Goal: Task Accomplishment & Management: Manage account settings

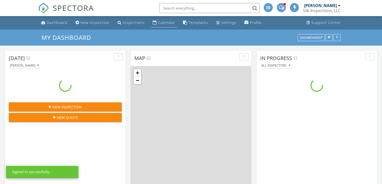
scroll to position [415, 390]
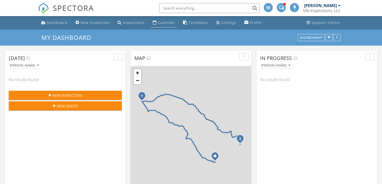
click at [163, 23] on div "Calendar" at bounding box center [166, 22] width 17 height 5
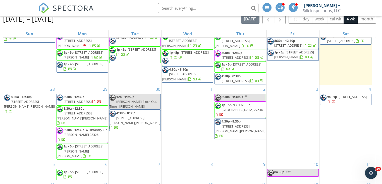
scroll to position [67, 0]
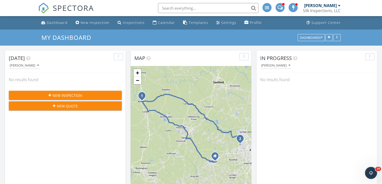
click at [284, 7] on div at bounding box center [280, 7] width 9 height 9
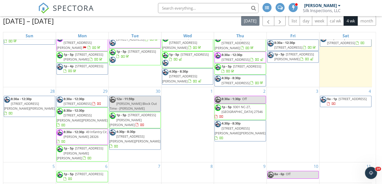
scroll to position [50, 0]
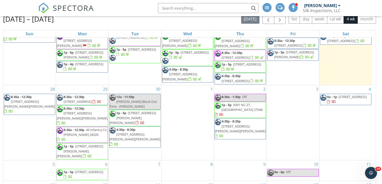
click at [137, 124] on span "3935 Dickens Ave, Hope Mills 28348" at bounding box center [133, 117] width 47 height 14
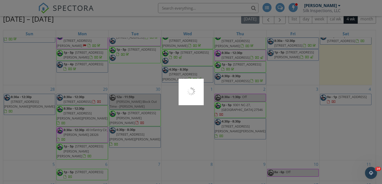
click at [137, 125] on div at bounding box center [191, 92] width 382 height 184
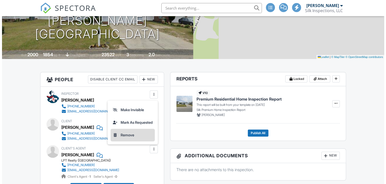
scroll to position [75, 0]
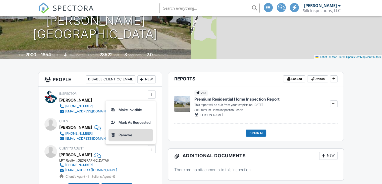
click at [128, 133] on li "Remove" at bounding box center [131, 134] width 44 height 13
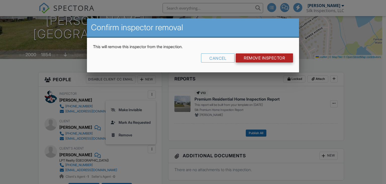
click at [258, 56] on input "Remove Inspector" at bounding box center [264, 57] width 57 height 9
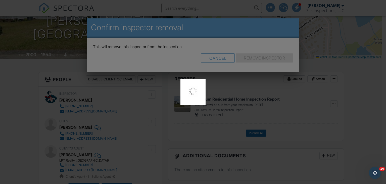
scroll to position [0, 0]
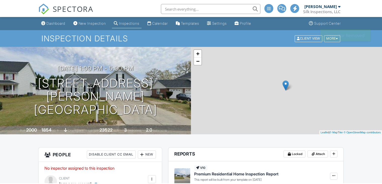
scroll to position [75, 0]
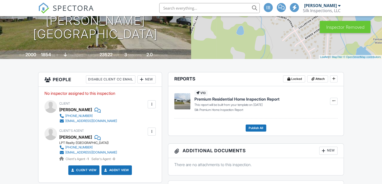
click at [149, 79] on div "New" at bounding box center [147, 79] width 18 height 8
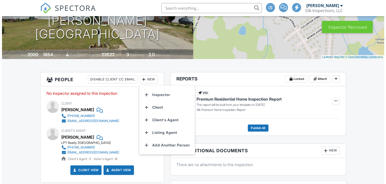
scroll to position [0, 0]
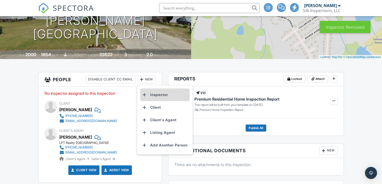
click at [158, 96] on li "Inspector" at bounding box center [165, 94] width 50 height 13
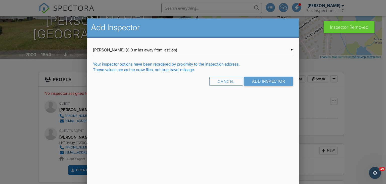
click at [271, 46] on div "▼ Drew Naphy (0.0 miles away from last job) Drew Naphy (0.0 miles away from las…" at bounding box center [193, 50] width 200 height 12
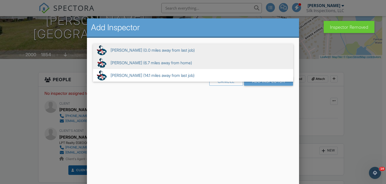
click at [127, 60] on span "John Freudenberg (6.7 miles away from home)" at bounding box center [193, 62] width 200 height 13
type input "John Freudenberg (6.7 miles away from home)"
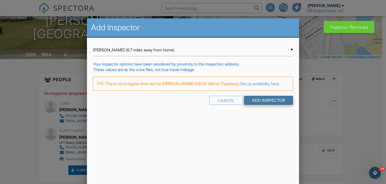
click at [275, 105] on input "Add Inspector" at bounding box center [268, 100] width 49 height 9
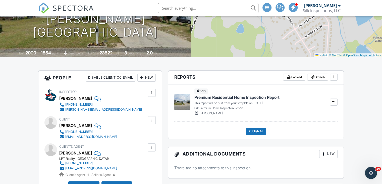
scroll to position [75, 0]
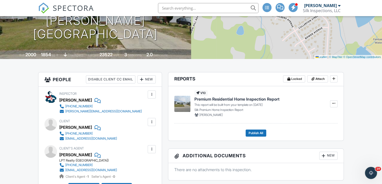
click at [148, 81] on div "New" at bounding box center [147, 79] width 18 height 8
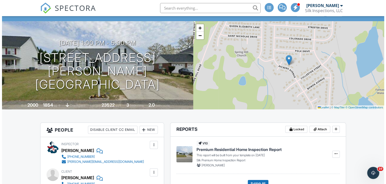
scroll to position [25, 0]
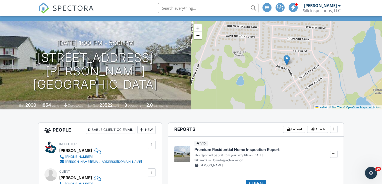
click at [143, 128] on div at bounding box center [141, 129] width 5 height 5
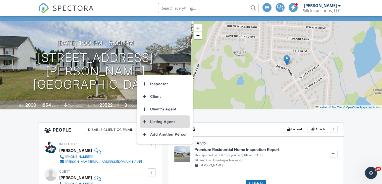
click at [158, 121] on li "Listing Agent" at bounding box center [165, 121] width 50 height 13
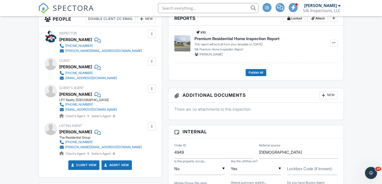
scroll to position [176, 0]
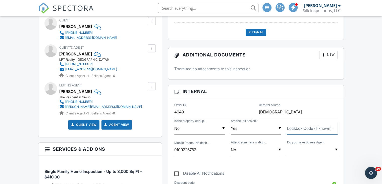
click at [303, 131] on input "Lockbox Code (if known):" at bounding box center [312, 128] width 51 height 12
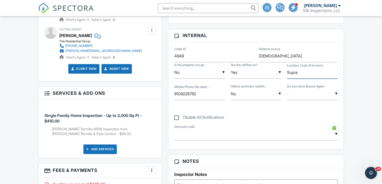
scroll to position [251, 0]
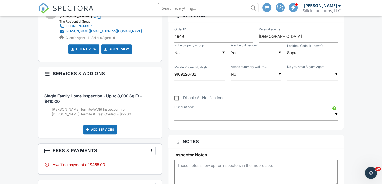
type input "Supra"
click at [196, 166] on textarea at bounding box center [255, 171] width 163 height 25
type textarea "Supra"
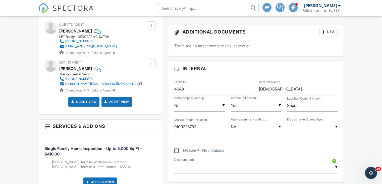
scroll to position [226, 0]
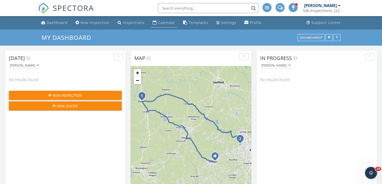
click at [166, 21] on div "Calendar" at bounding box center [166, 22] width 17 height 5
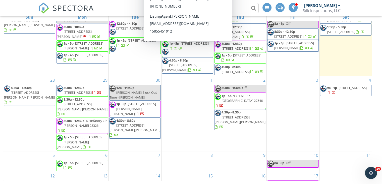
scroll to position [25, 0]
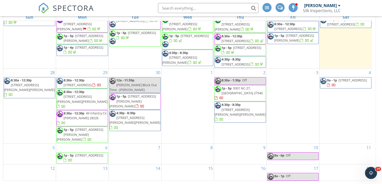
click at [128, 133] on div "30 12a - 11:59p [PERSON_NAME] Block Out Time - [PERSON_NAME] 1p - 5p [STREET_AD…" at bounding box center [135, 105] width 53 height 75
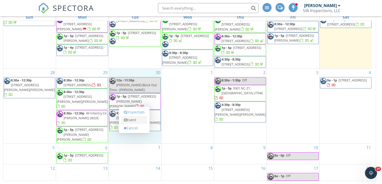
click at [135, 116] on link "Event" at bounding box center [134, 120] width 26 height 8
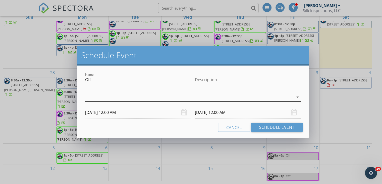
click at [145, 94] on div at bounding box center [189, 97] width 209 height 8
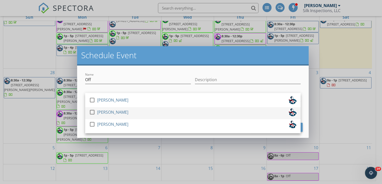
click at [93, 110] on div at bounding box center [92, 112] width 9 height 9
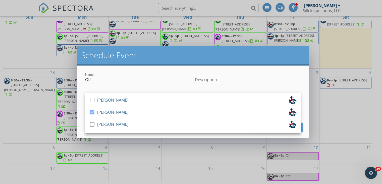
click at [246, 77] on input "Description" at bounding box center [248, 79] width 106 height 8
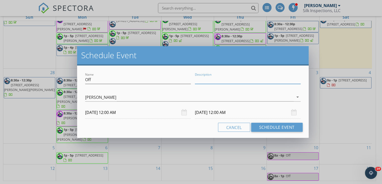
click at [142, 112] on input "09/30/2025 12:00 AM" at bounding box center [138, 112] width 106 height 12
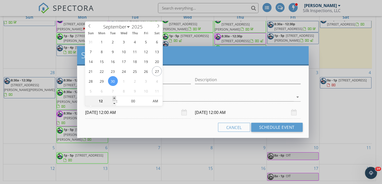
type input "01"
type input "09/30/2025 1:00 AM"
click at [115, 98] on span at bounding box center [115, 98] width 4 height 5
type input "02"
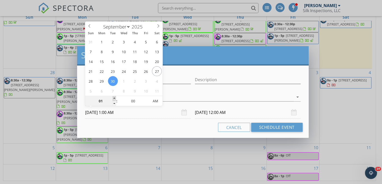
type input "09/30/2025 2:00 AM"
type input "03"
type input "09/30/2025 3:00 AM"
click at [115, 98] on span at bounding box center [115, 98] width 4 height 5
type input "04"
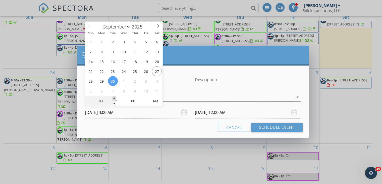
type input "09/30/2025 4:00 AM"
click at [115, 98] on span at bounding box center [115, 98] width 4 height 5
type input "05"
type input "09/30/2025 5:00 AM"
click at [115, 98] on span at bounding box center [115, 98] width 4 height 5
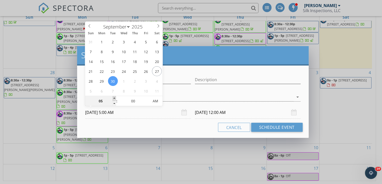
type input "06"
type input "09/30/2025 6:00 AM"
click at [115, 98] on span at bounding box center [115, 98] width 4 height 5
type input "07"
type input "09/30/2025 7:00 AM"
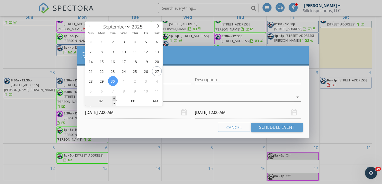
click at [115, 98] on span at bounding box center [115, 98] width 4 height 5
type input "08"
type input "09/30/2025 8:00 AM"
click at [115, 98] on span at bounding box center [115, 98] width 4 height 5
type input "09"
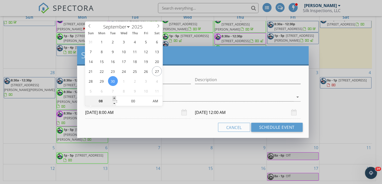
type input "09/30/2025 9:00 AM"
click at [115, 98] on span at bounding box center [115, 98] width 4 height 5
type input "10/01/2025 9:00 AM"
type input "10"
type input "09/30/2025 10:00 AM"
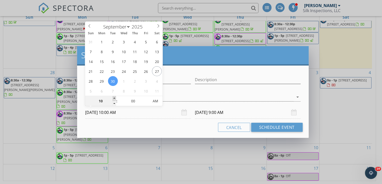
click at [115, 98] on span at bounding box center [115, 98] width 4 height 5
type input "10/01/2025 10:00 AM"
type input "11"
type input "09/30/2025 11:00 AM"
click at [115, 98] on span at bounding box center [115, 98] width 4 height 5
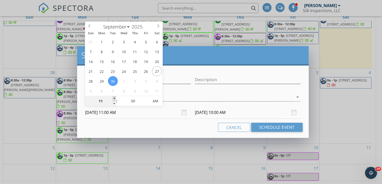
type input "12"
type input "09/30/2025 12:00 PM"
click at [115, 98] on span at bounding box center [115, 98] width 4 height 5
type input "10/01/2025 12:00 PM"
type input "01"
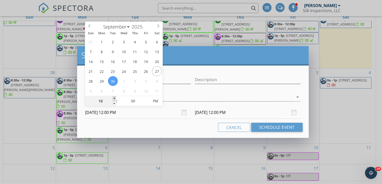
type input "[DATE] 1:00 PM"
click at [115, 98] on span at bounding box center [115, 98] width 4 height 5
type input "10/01/2025 1:00 PM"
click at [213, 114] on input "10/01/2025 1:00 PM" at bounding box center [248, 112] width 106 height 12
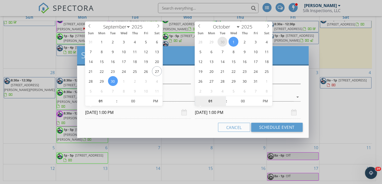
select select "8"
type input "[DATE] 1:00 PM"
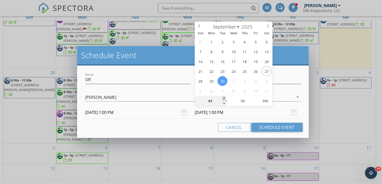
type input "02"
type input "[DATE] 2:00 PM"
click at [224, 98] on span at bounding box center [225, 98] width 4 height 5
type input "03"
type input "09/30/2025 3:00 PM"
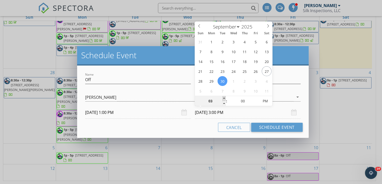
click at [224, 98] on span at bounding box center [225, 98] width 4 height 5
type input "04"
type input "09/30/2025 4:00 PM"
click at [224, 98] on span at bounding box center [225, 98] width 4 height 5
type input "05"
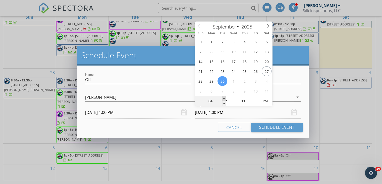
type input "09/30/2025 5:00 PM"
click at [224, 98] on span at bounding box center [225, 98] width 4 height 5
type input "06"
type input "09/30/2025 6:00 PM"
click at [224, 98] on span at bounding box center [225, 98] width 4 height 5
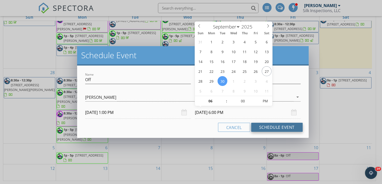
click at [271, 128] on button "Schedule Event" at bounding box center [277, 126] width 52 height 9
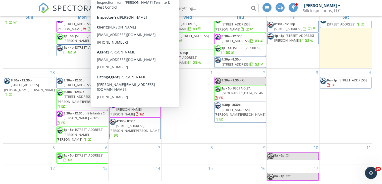
click at [135, 114] on span "3935 Dickens Ave, Hope Mills 28348" at bounding box center [133, 109] width 47 height 14
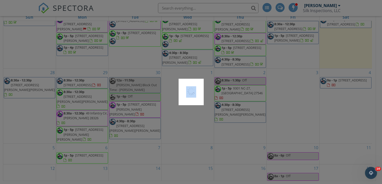
click at [135, 114] on div at bounding box center [191, 92] width 382 height 184
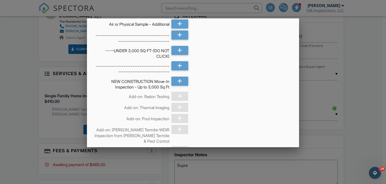
scroll to position [176, 0]
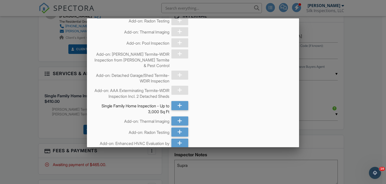
click at [177, 79] on div at bounding box center [179, 74] width 17 height 9
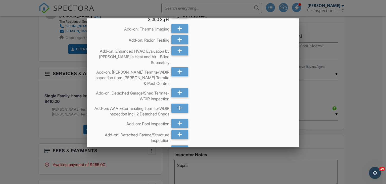
scroll to position [277, 0]
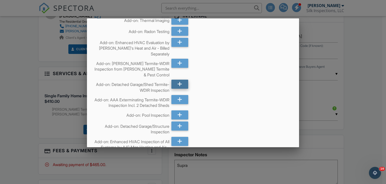
click at [174, 89] on div at bounding box center [179, 83] width 17 height 9
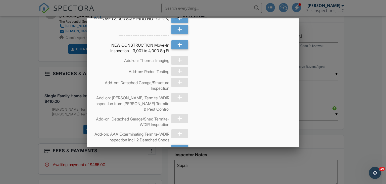
scroll to position [2563, 0]
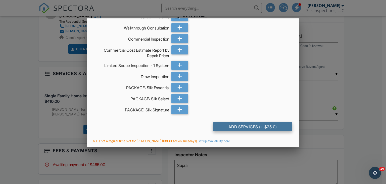
click at [260, 127] on div "Add Services (+ $25.0)" at bounding box center [252, 126] width 79 height 9
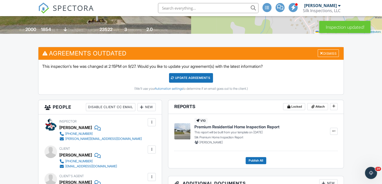
click at [196, 75] on div "Update Agreements" at bounding box center [191, 78] width 44 height 10
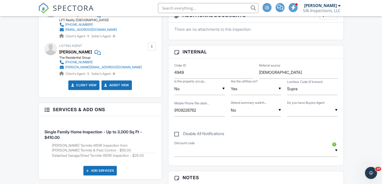
scroll to position [216, 0]
